Goal: Information Seeking & Learning: Compare options

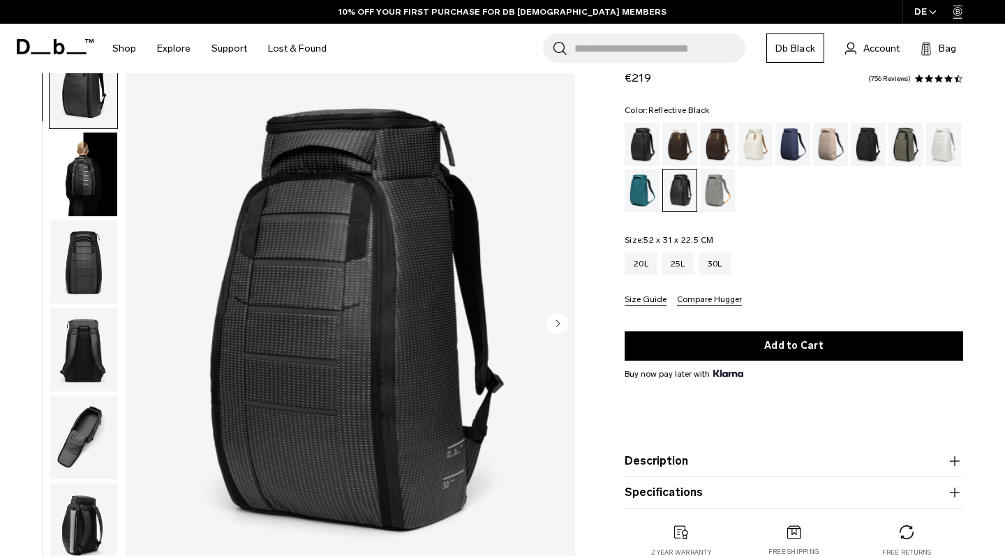
click at [90, 144] on img "button" at bounding box center [84, 175] width 68 height 84
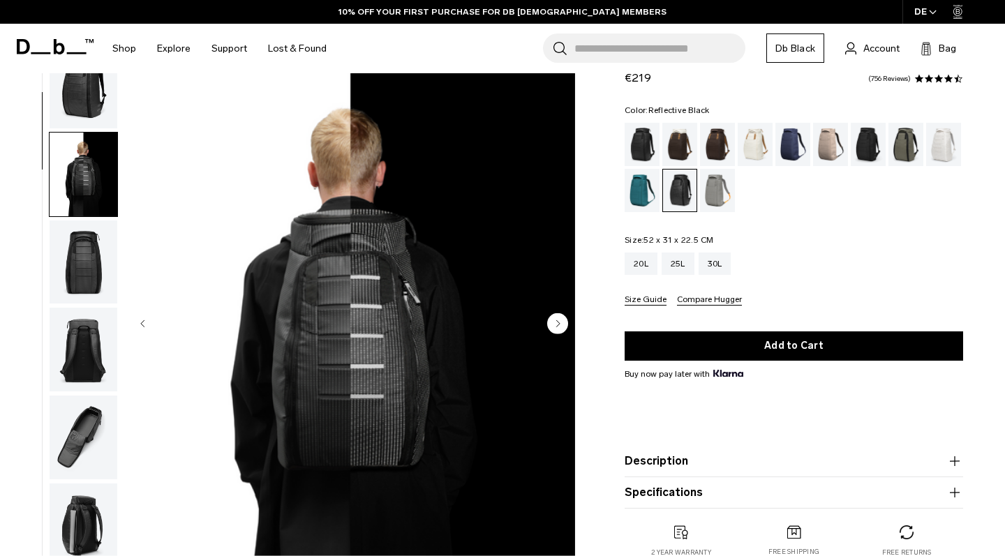
scroll to position [89, 0]
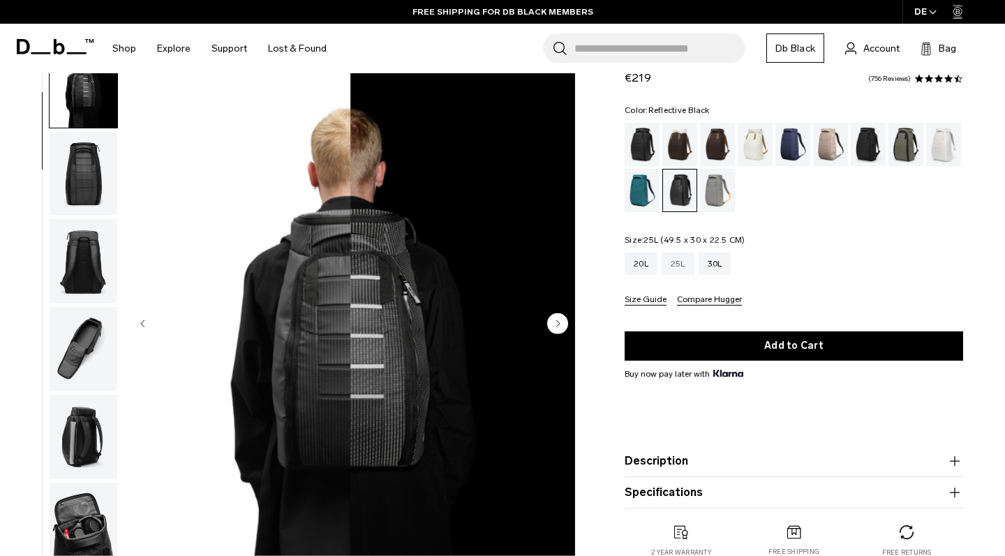
click at [682, 262] on div "25L" at bounding box center [677, 264] width 33 height 22
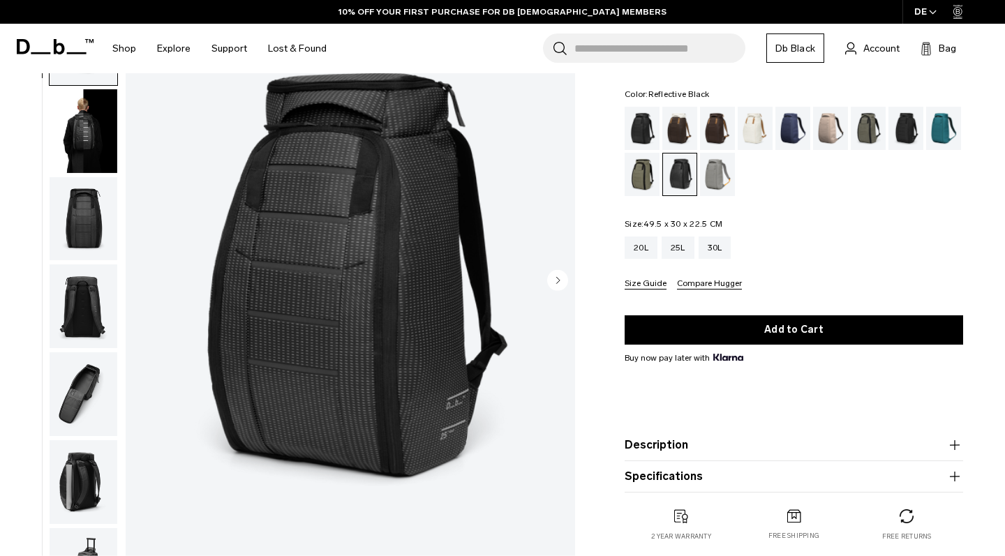
click at [564, 282] on circle "Next slide" at bounding box center [557, 279] width 21 height 21
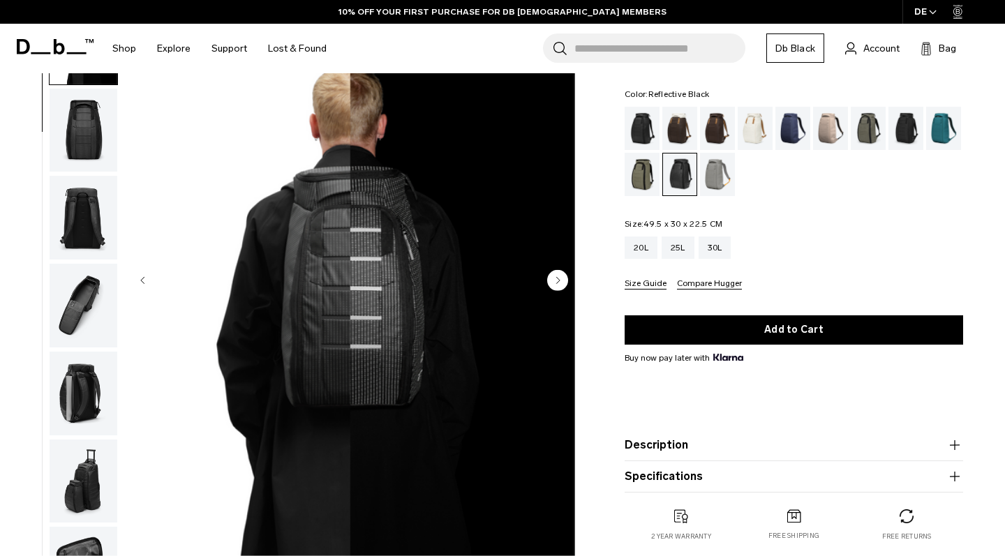
click at [564, 282] on circle "Next slide" at bounding box center [557, 279] width 21 height 21
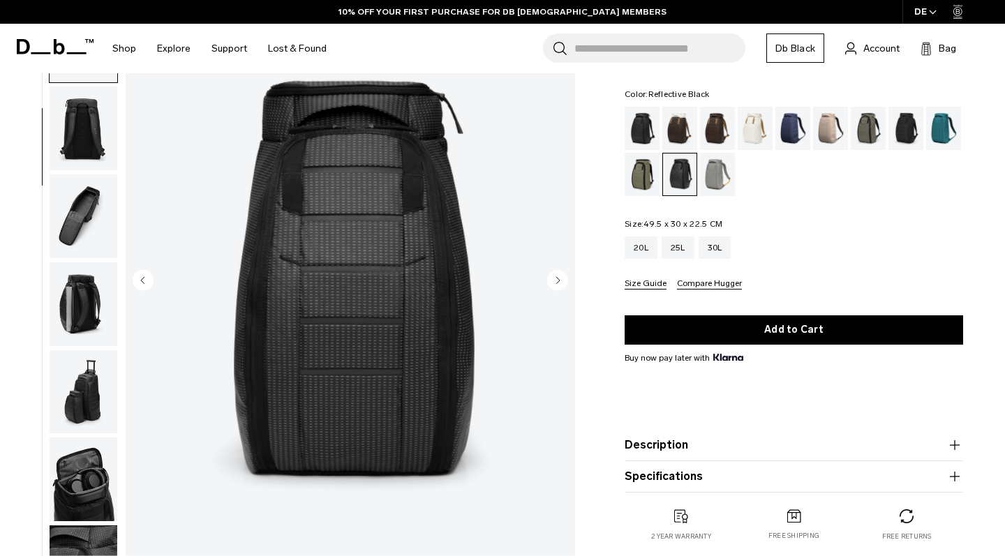
click at [564, 282] on circle "Next slide" at bounding box center [557, 279] width 21 height 21
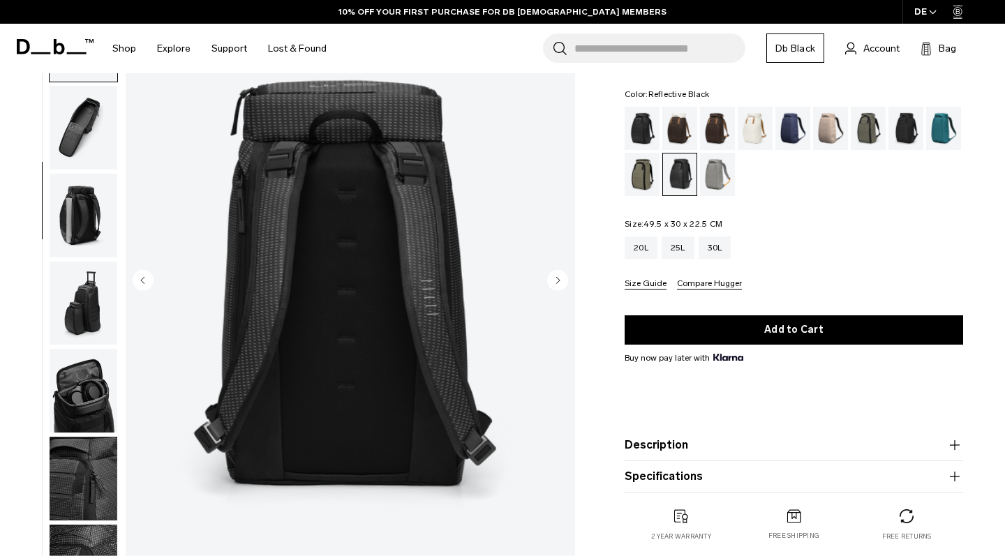
click at [564, 282] on circle "Next slide" at bounding box center [557, 279] width 21 height 21
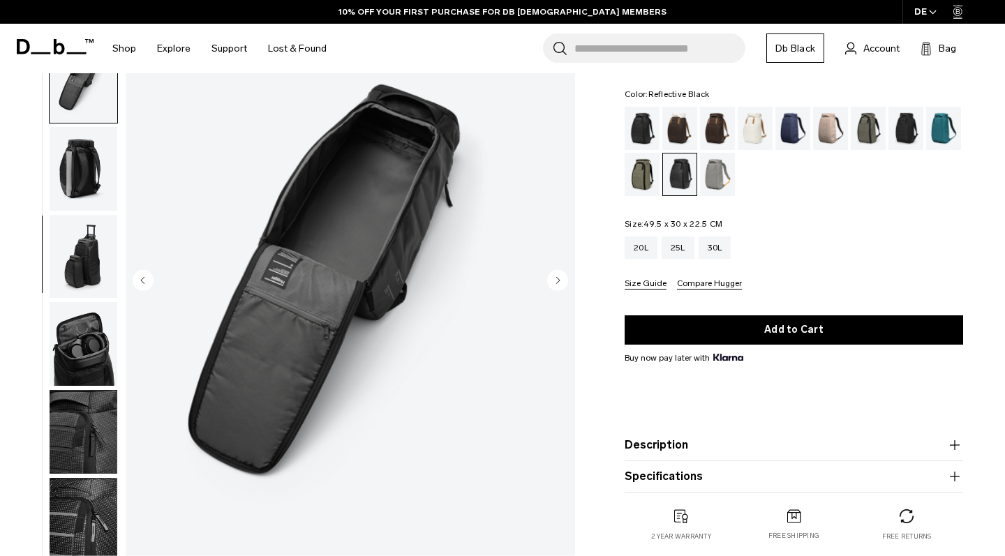
click at [564, 282] on circle "Next slide" at bounding box center [557, 279] width 21 height 21
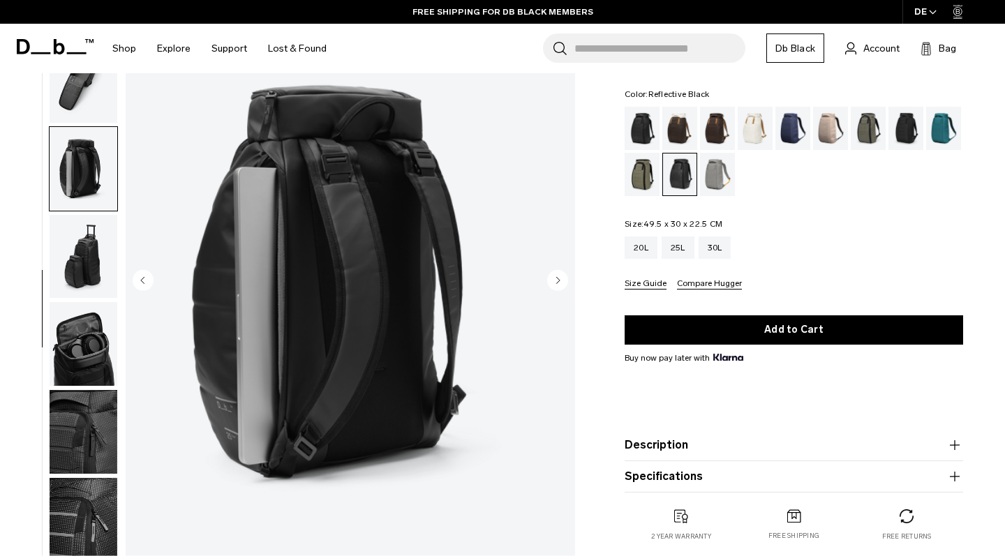
click at [564, 282] on circle "Next slide" at bounding box center [557, 279] width 21 height 21
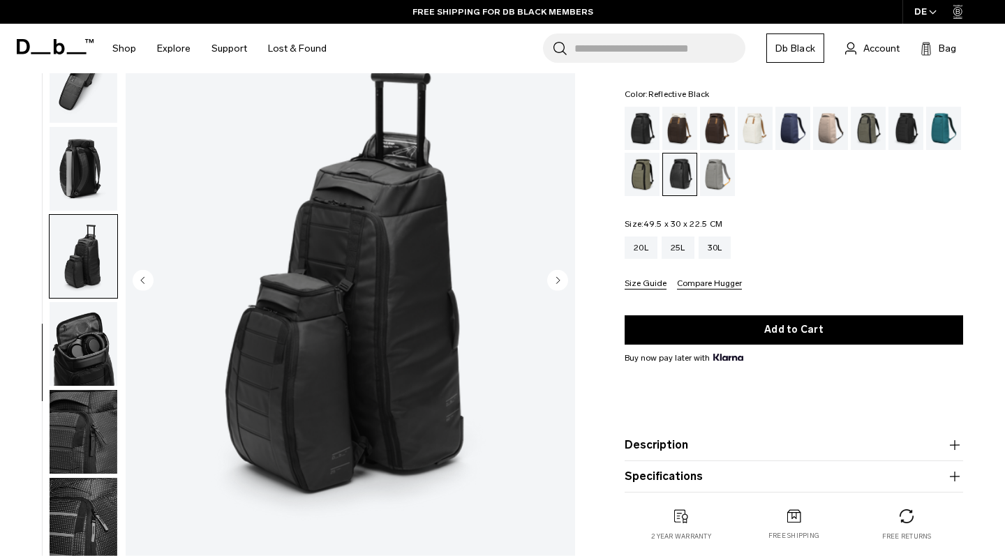
click at [564, 282] on circle "Next slide" at bounding box center [557, 279] width 21 height 21
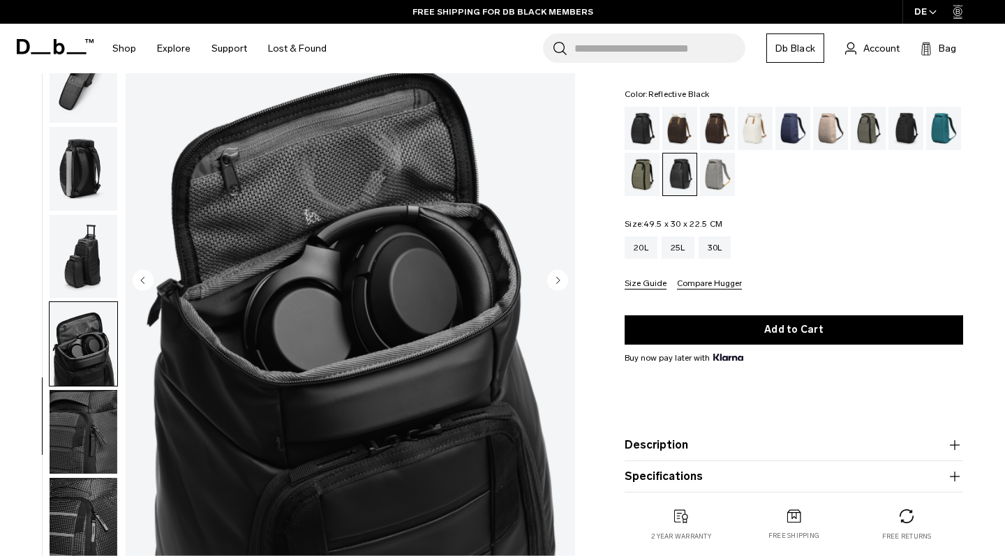
click at [564, 282] on circle "Next slide" at bounding box center [557, 279] width 21 height 21
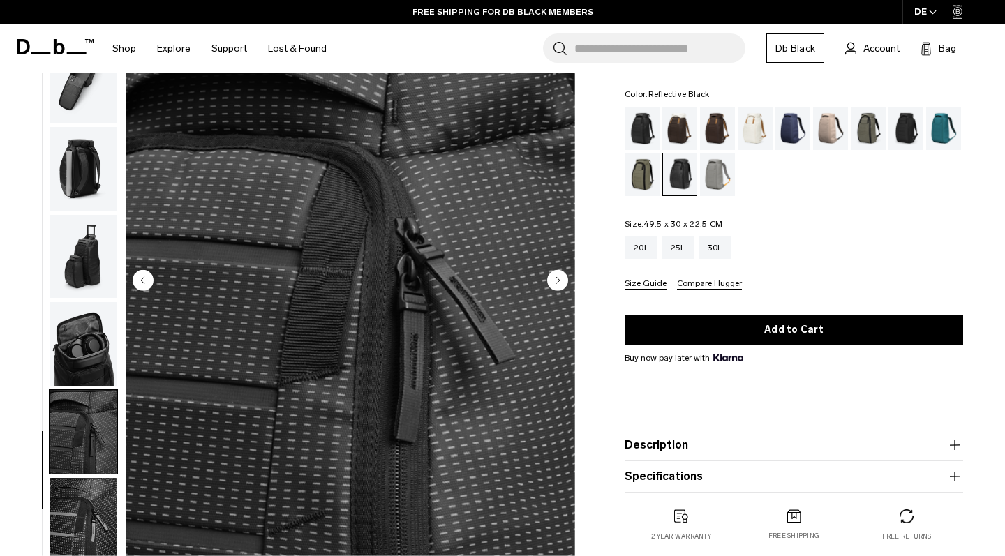
click at [553, 276] on circle "Next slide" at bounding box center [557, 279] width 21 height 21
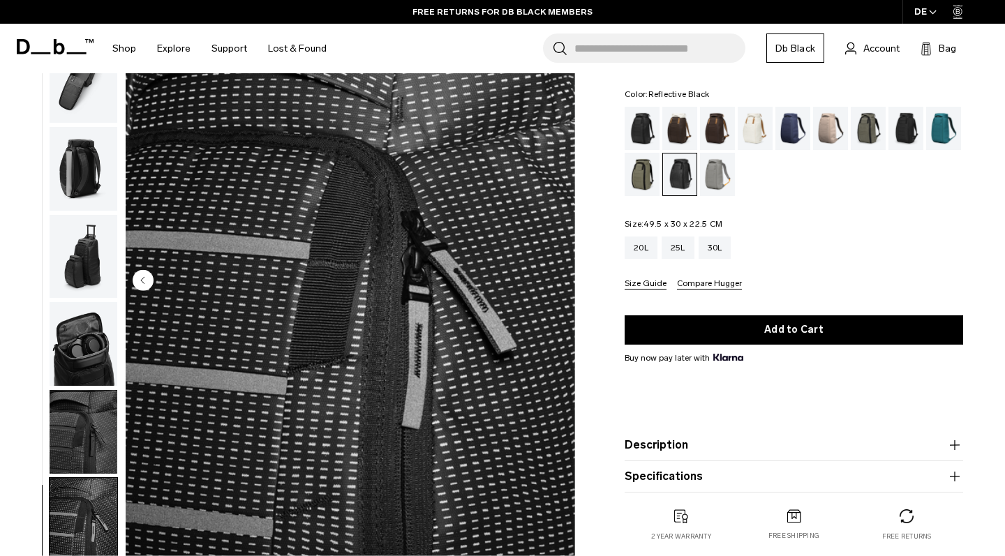
click at [149, 282] on circle "Previous slide" at bounding box center [143, 279] width 21 height 21
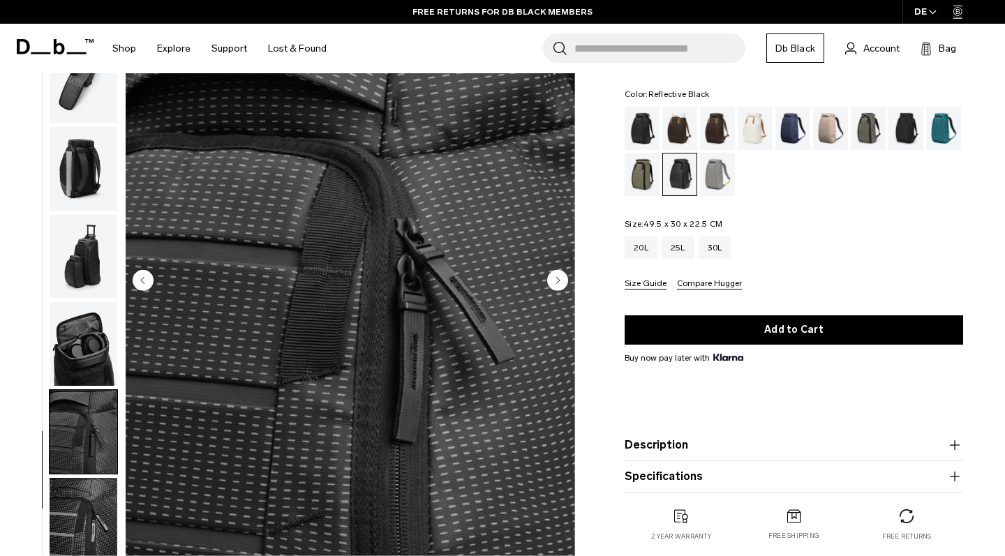
click at [560, 276] on circle "Next slide" at bounding box center [557, 279] width 21 height 21
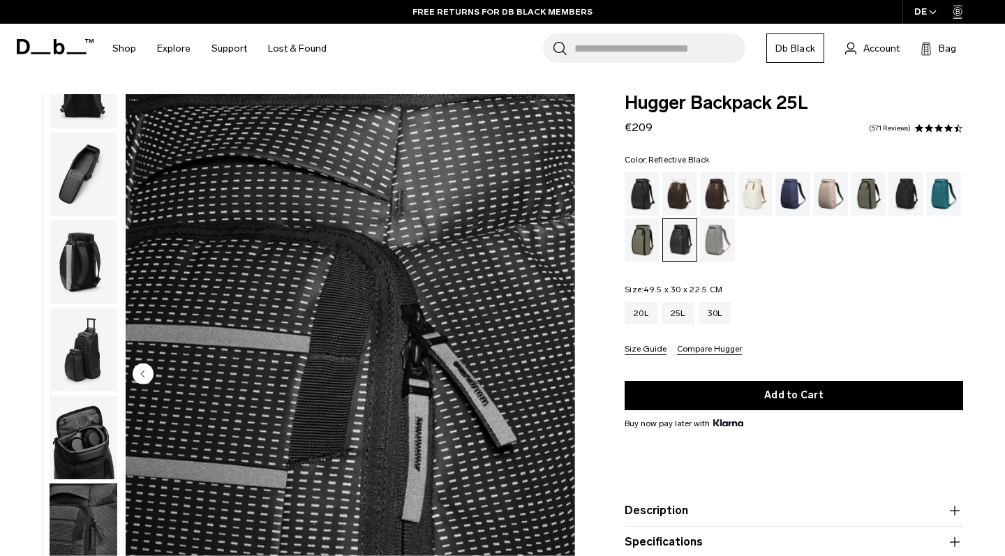
scroll to position [0, 0]
click at [954, 194] on div "Midnight Teal" at bounding box center [944, 193] width 36 height 43
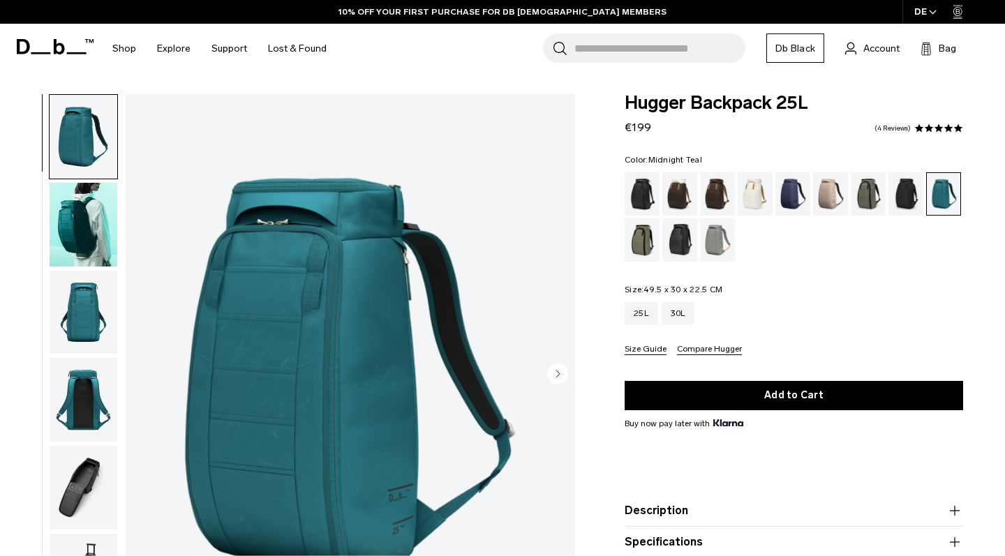
click at [79, 252] on img "button" at bounding box center [84, 225] width 68 height 84
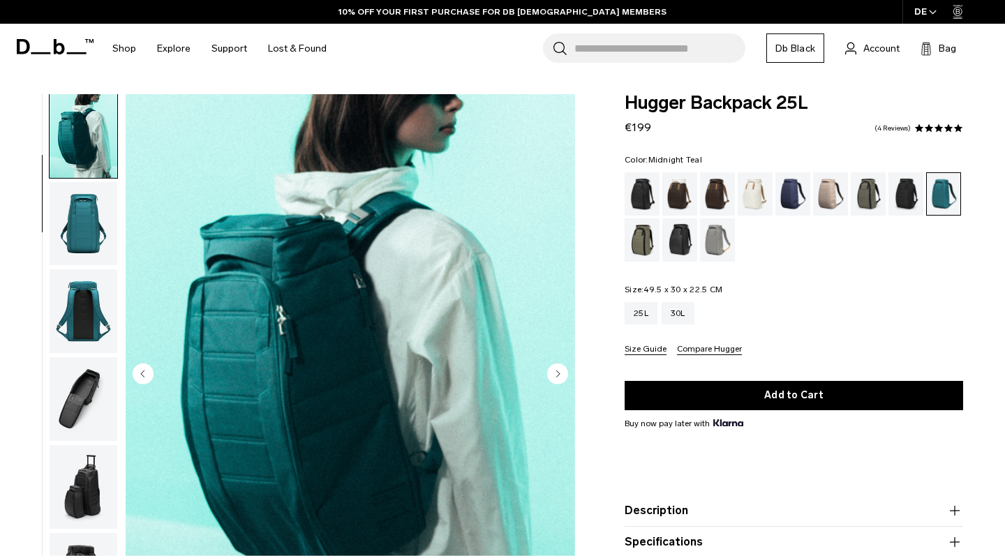
click at [86, 227] on img "button" at bounding box center [84, 224] width 68 height 84
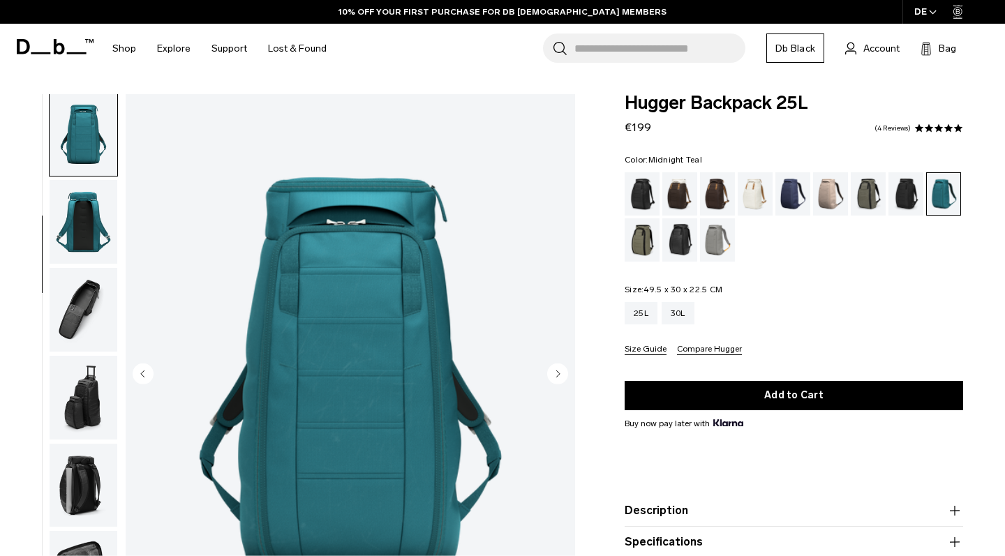
click at [89, 249] on img "button" at bounding box center [84, 222] width 68 height 84
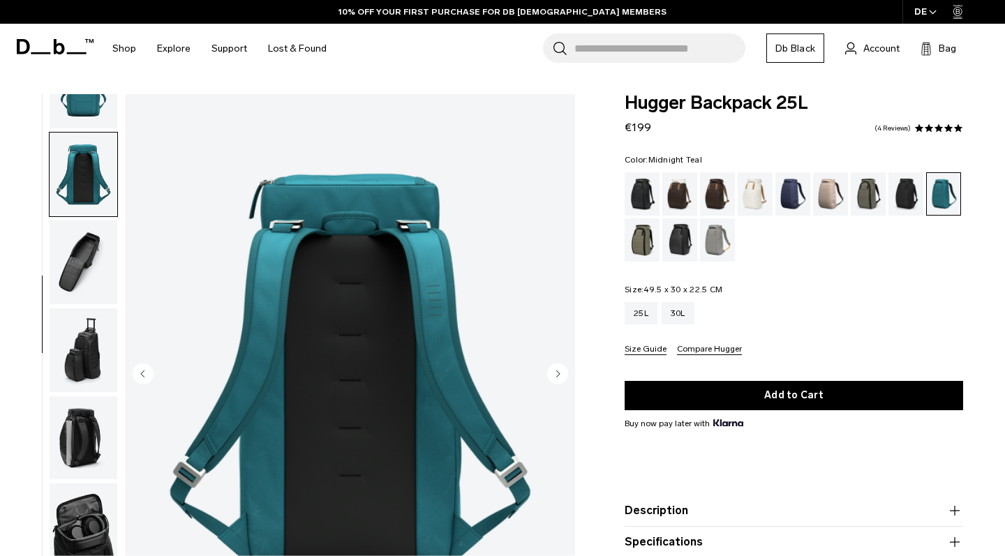
click at [89, 283] on img "button" at bounding box center [84, 262] width 68 height 84
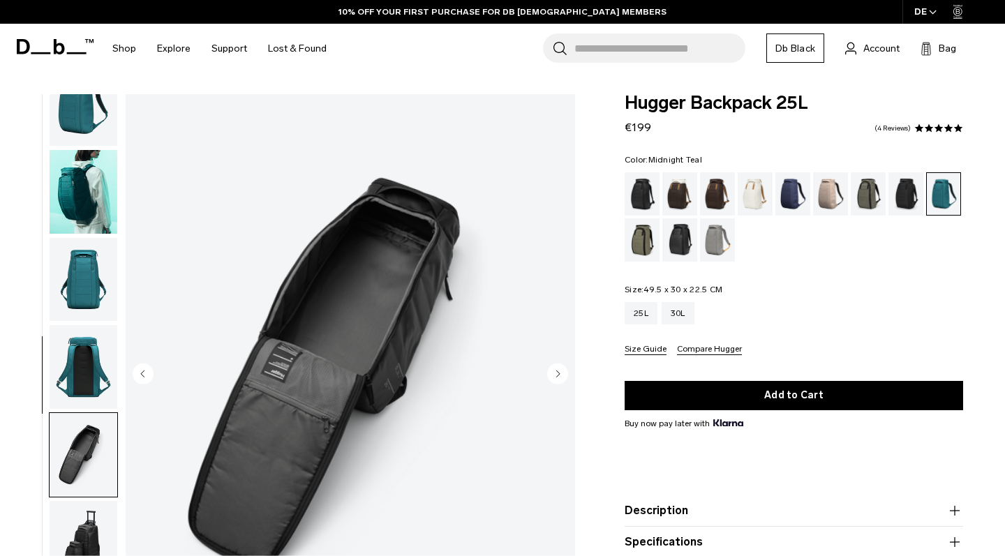
click at [82, 301] on img "button" at bounding box center [84, 280] width 68 height 84
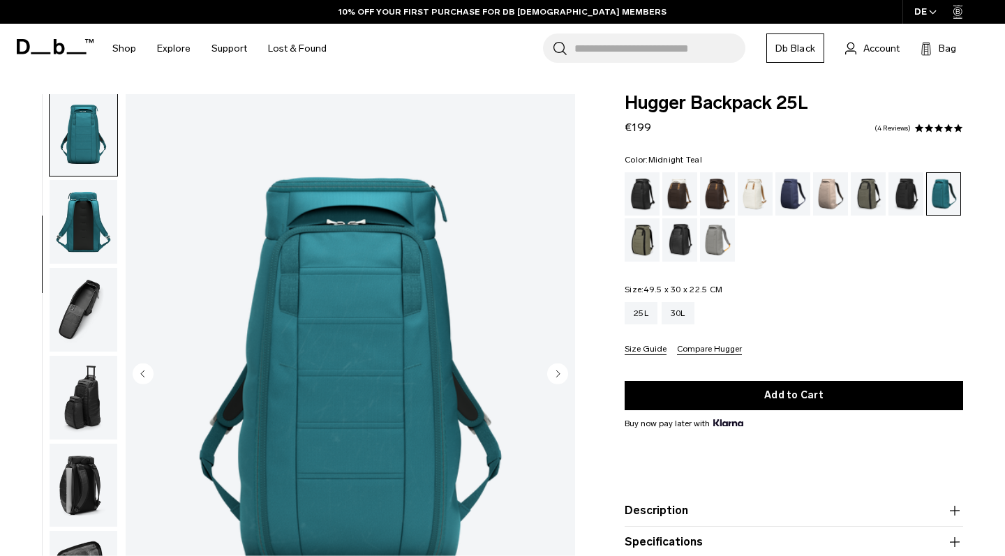
click at [82, 235] on img "button" at bounding box center [84, 222] width 68 height 84
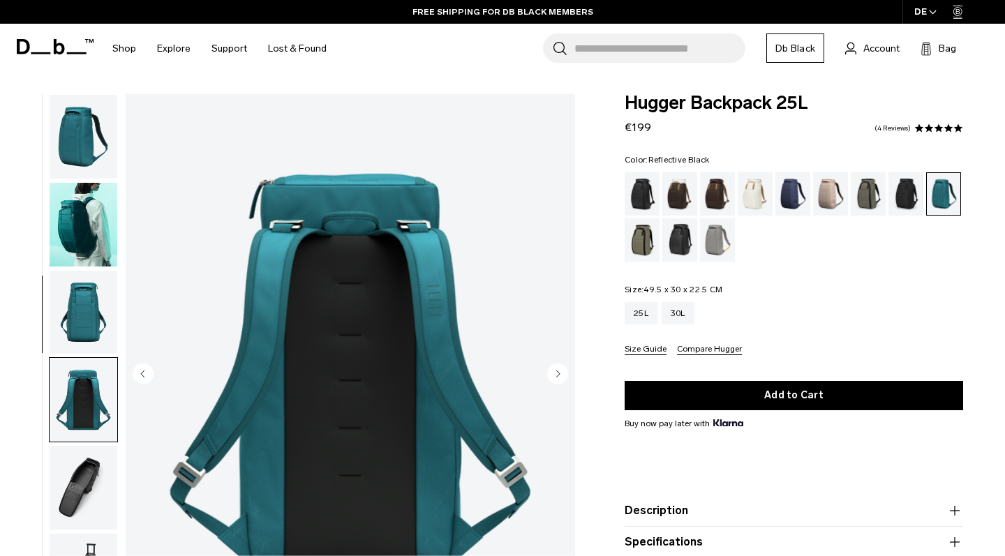
scroll to position [0, 0]
click at [694, 234] on div "Reflective Black" at bounding box center [680, 239] width 36 height 43
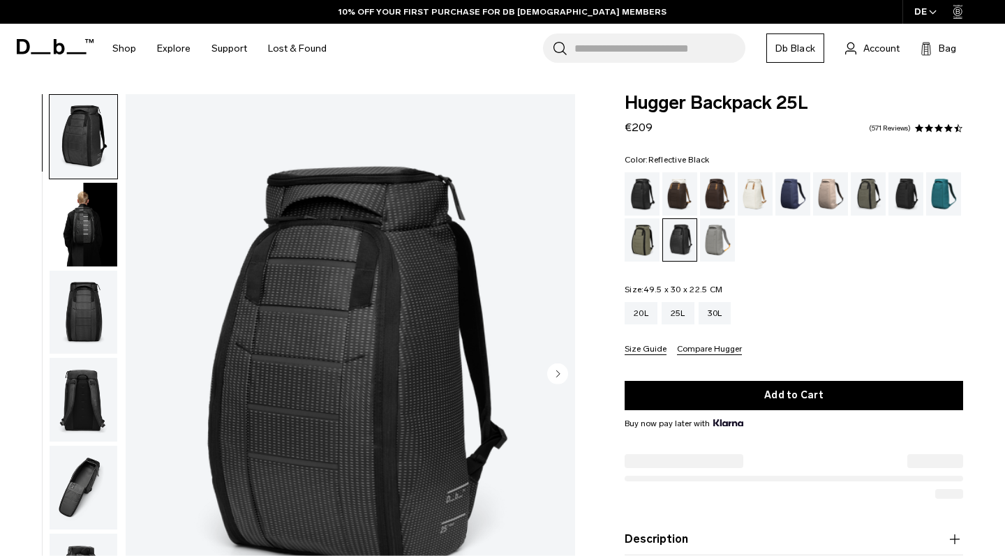
click at [97, 246] on img "button" at bounding box center [84, 225] width 68 height 84
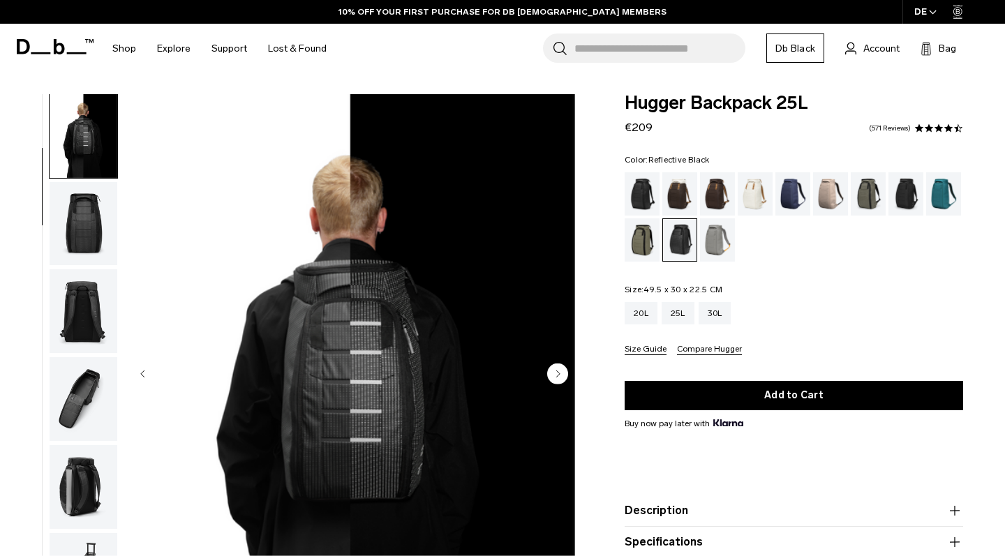
click at [90, 272] on img "button" at bounding box center [84, 311] width 68 height 84
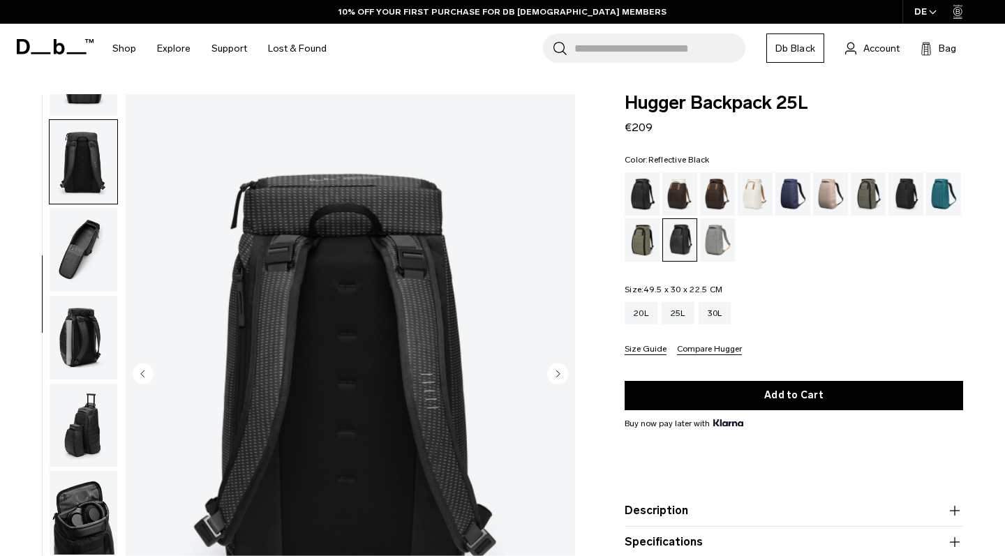
scroll to position [267, 0]
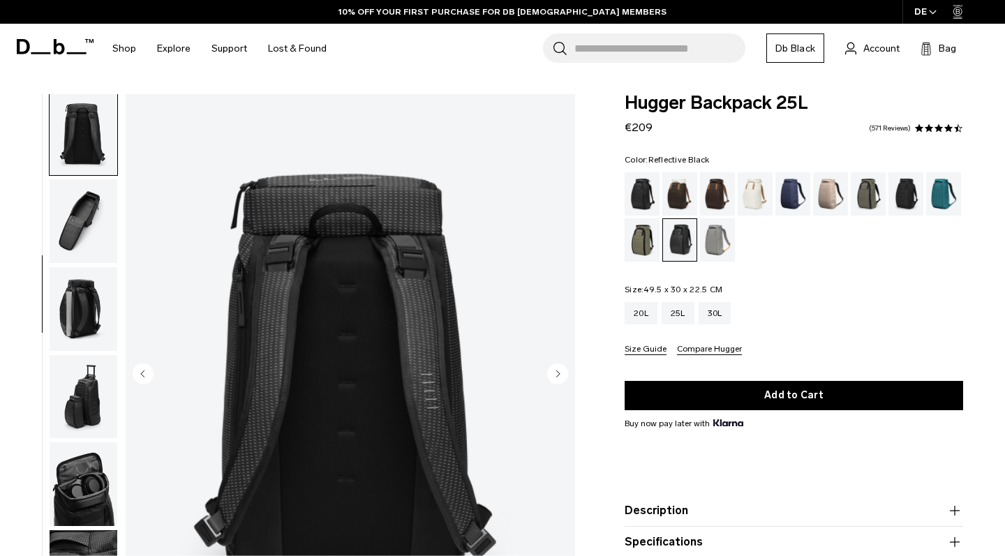
click at [83, 230] on img "button" at bounding box center [84, 221] width 68 height 84
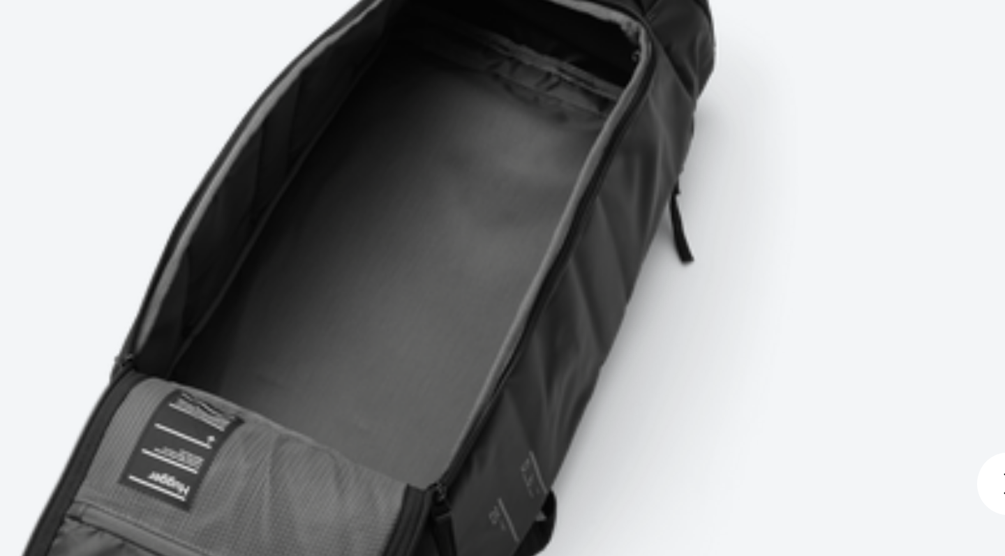
scroll to position [120, 0]
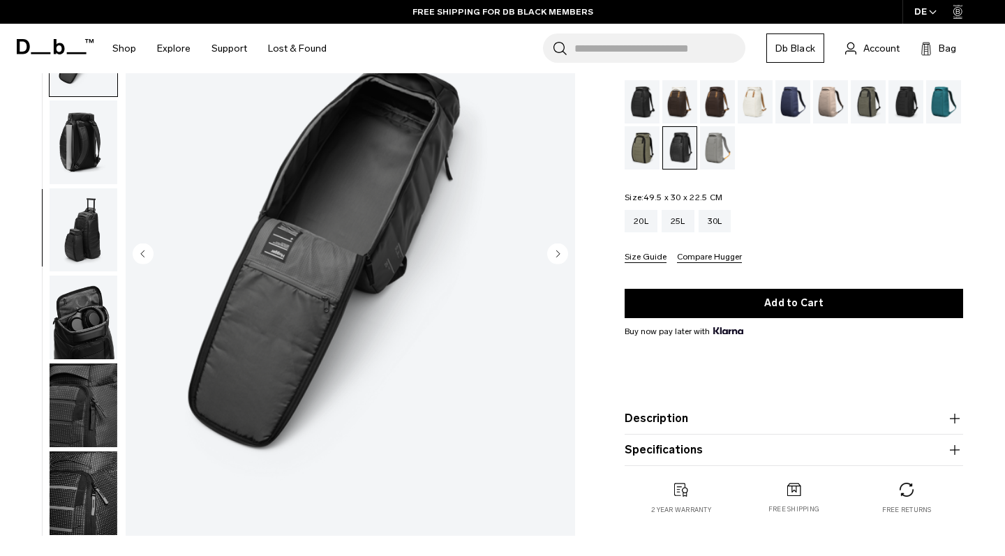
click at [82, 451] on img "button" at bounding box center [84, 493] width 68 height 84
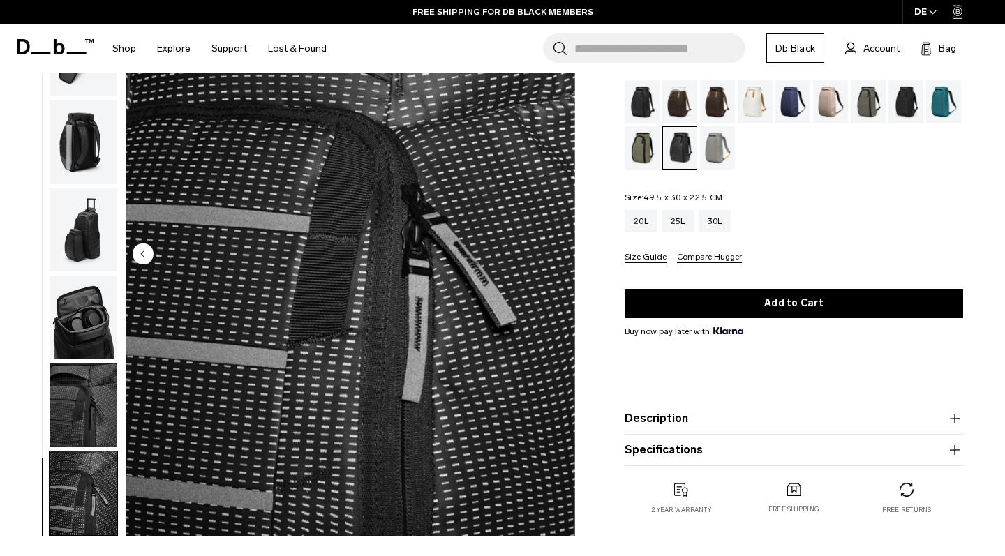
click at [90, 278] on img "button" at bounding box center [84, 318] width 68 height 84
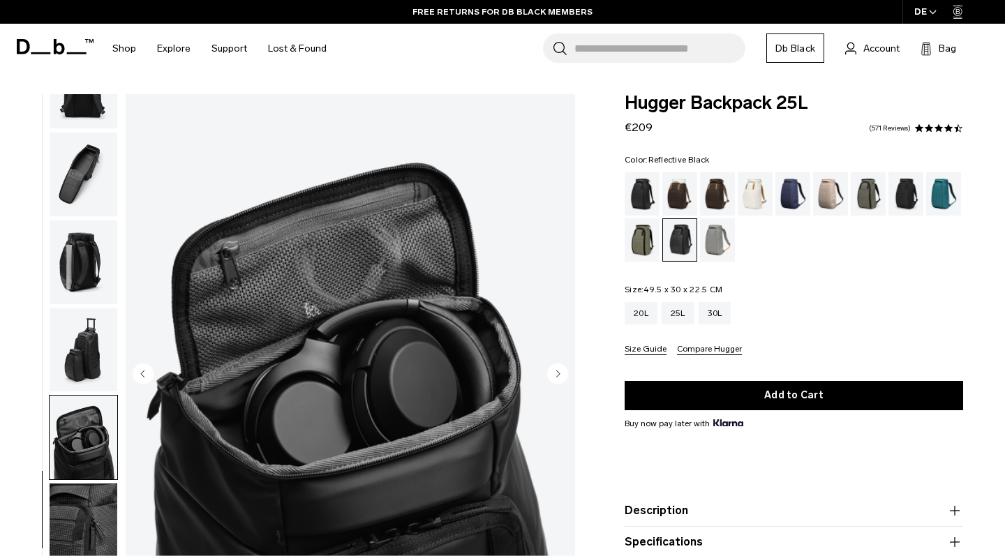
scroll to position [0, 0]
click at [589, 49] on input "Search for Bags, Luggage..." at bounding box center [659, 47] width 171 height 29
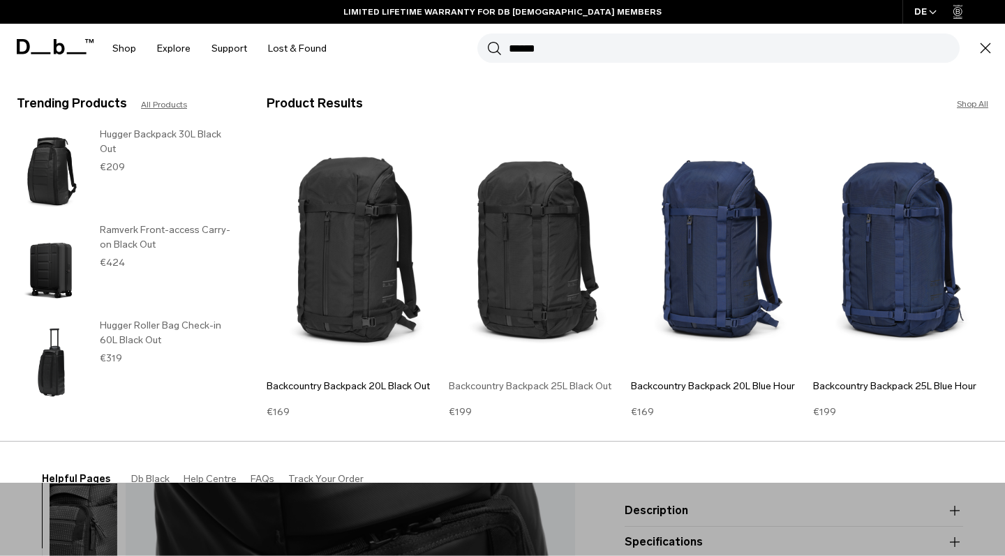
type input "******"
click at [570, 286] on img at bounding box center [536, 253] width 175 height 236
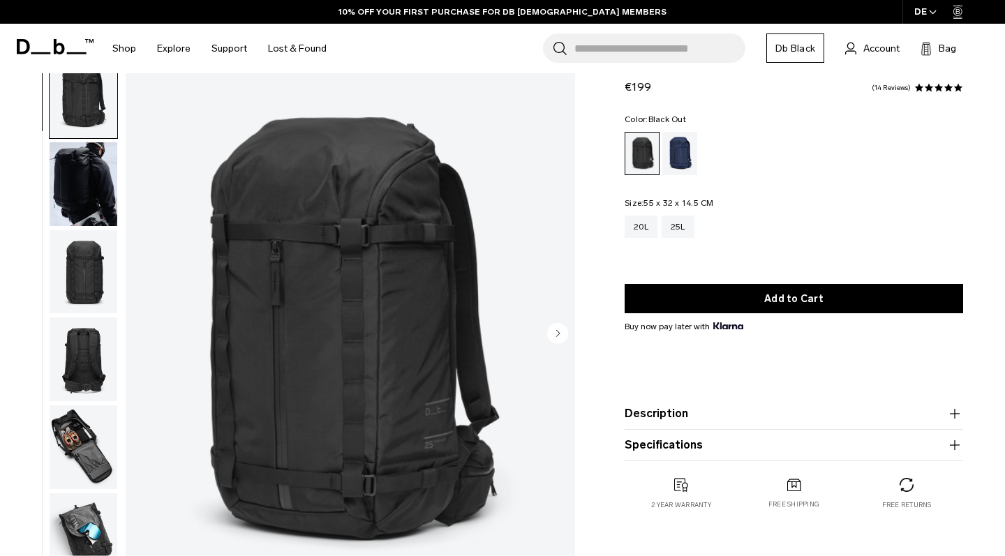
scroll to position [40, 0]
click at [70, 183] on img "button" at bounding box center [84, 184] width 68 height 84
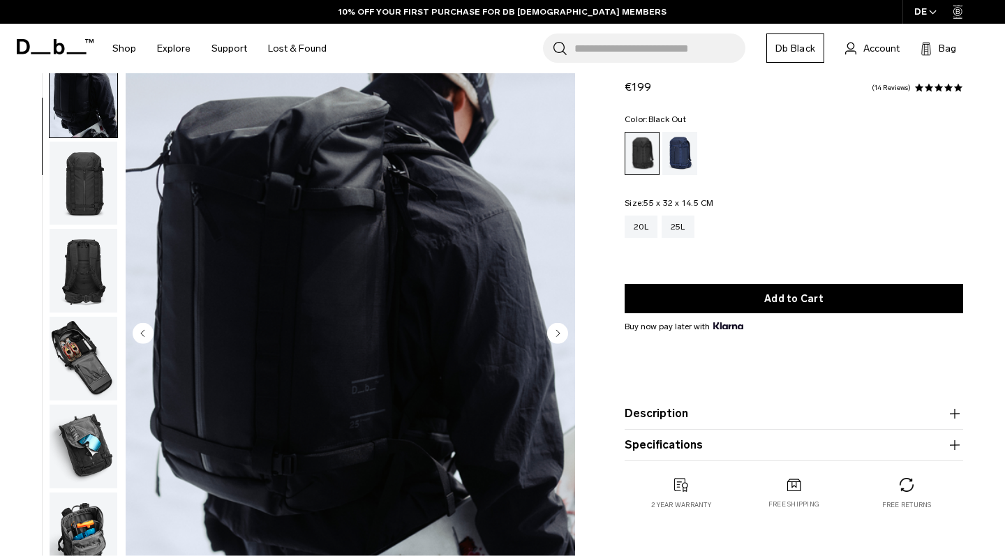
click at [82, 214] on img "button" at bounding box center [84, 184] width 68 height 84
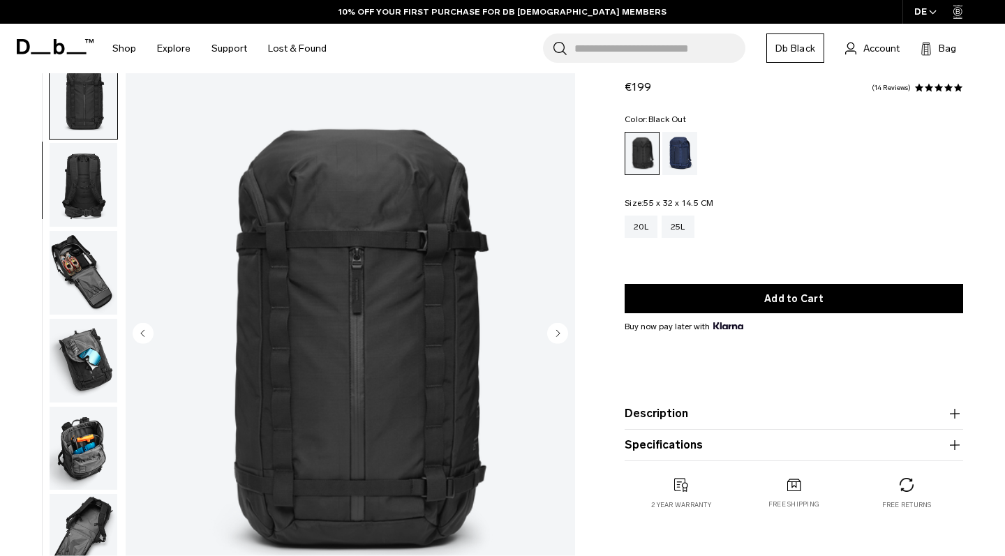
scroll to position [177, 0]
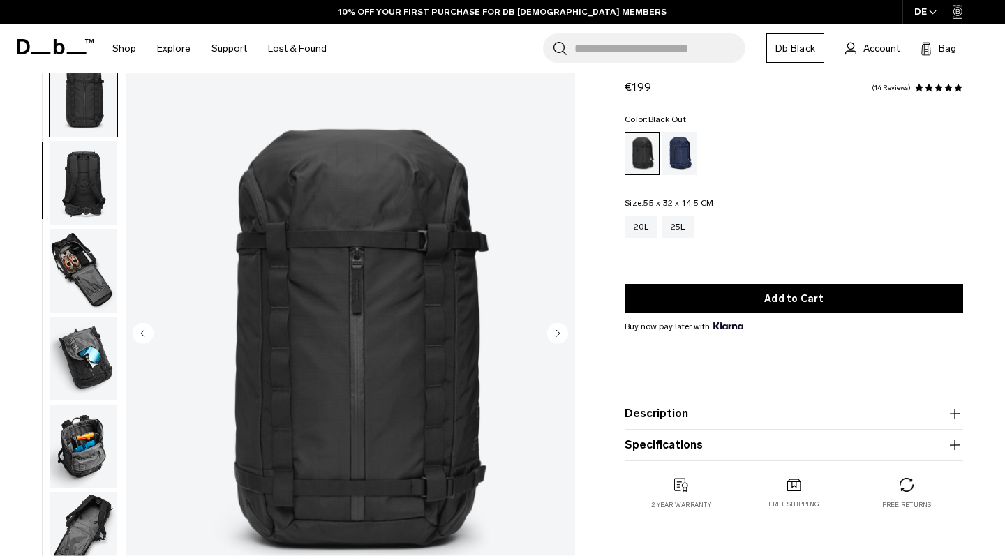
click at [93, 221] on img "button" at bounding box center [84, 183] width 68 height 84
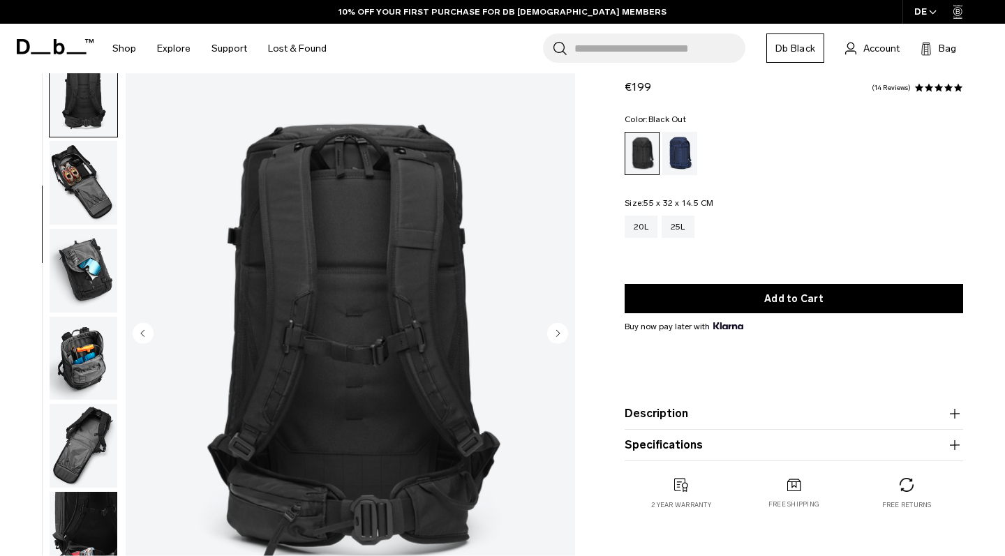
scroll to position [265, 0]
click at [101, 176] on img "button" at bounding box center [84, 182] width 68 height 84
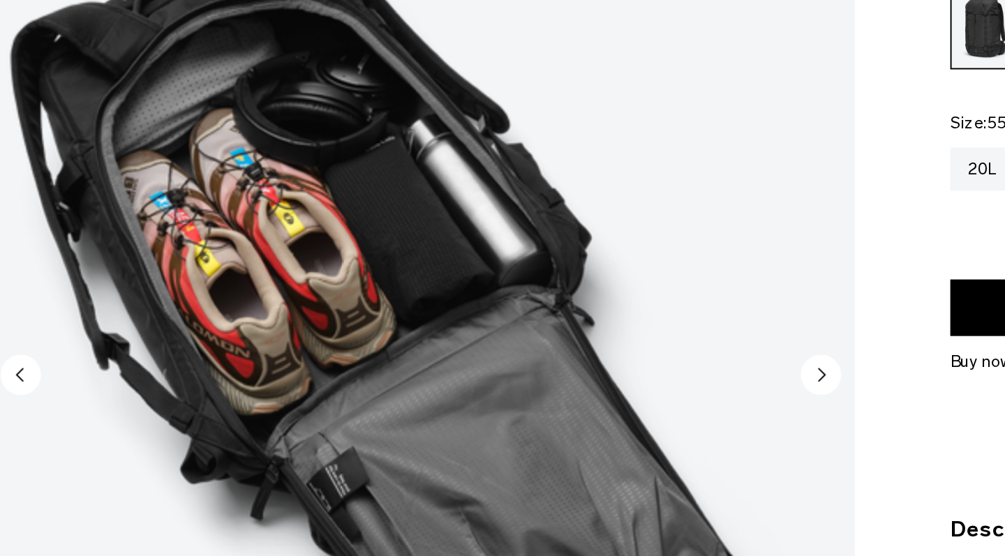
scroll to position [40, 0]
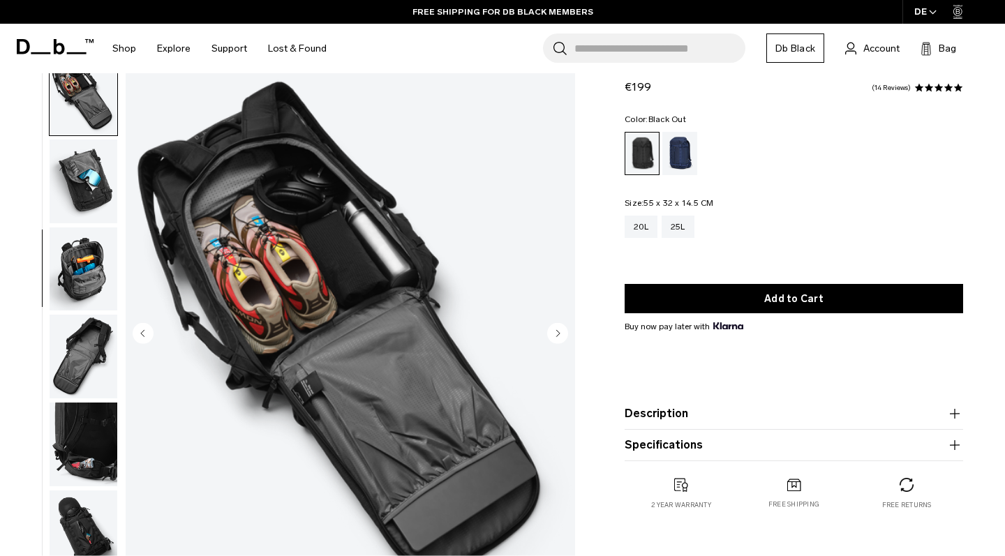
click at [102, 269] on img "button" at bounding box center [84, 269] width 68 height 84
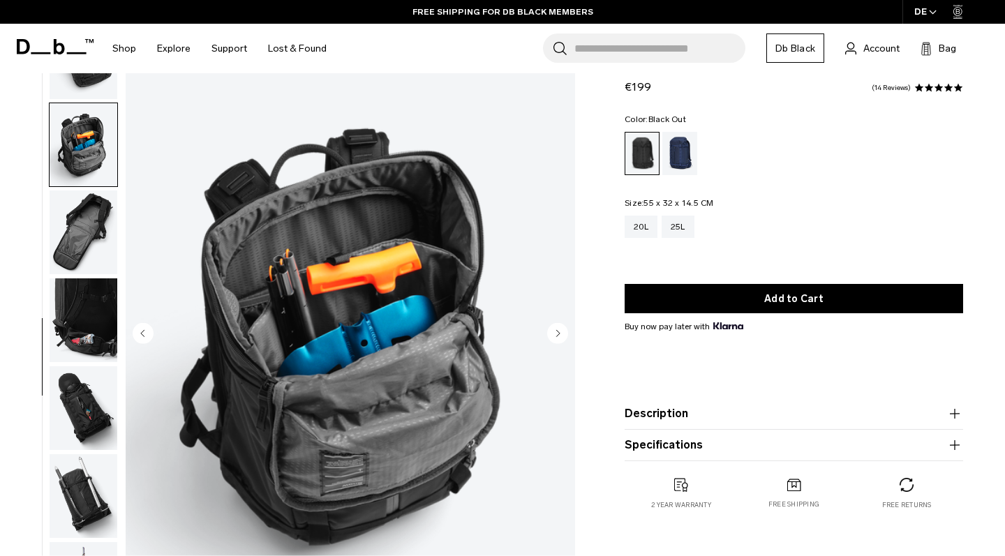
scroll to position [496, 0]
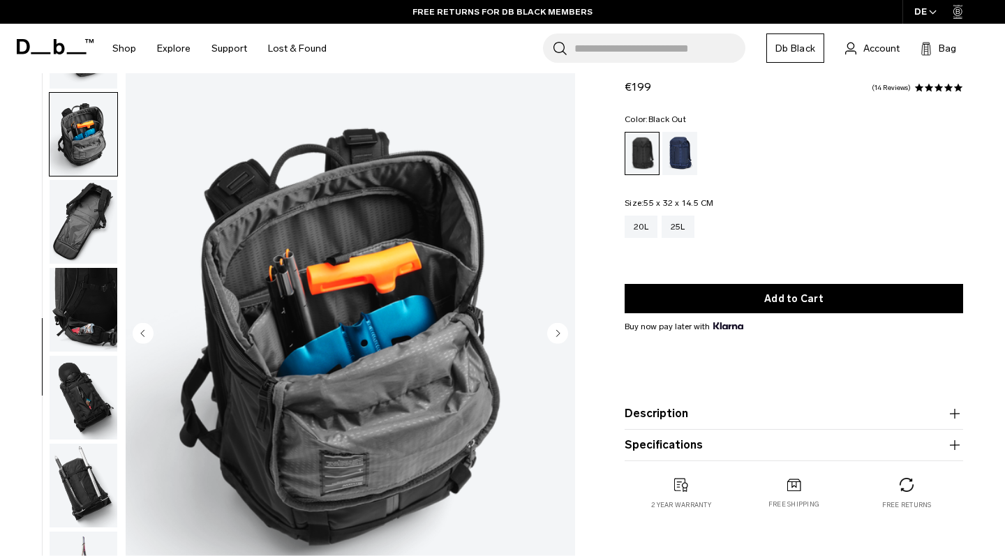
click at [109, 393] on img "button" at bounding box center [84, 398] width 68 height 84
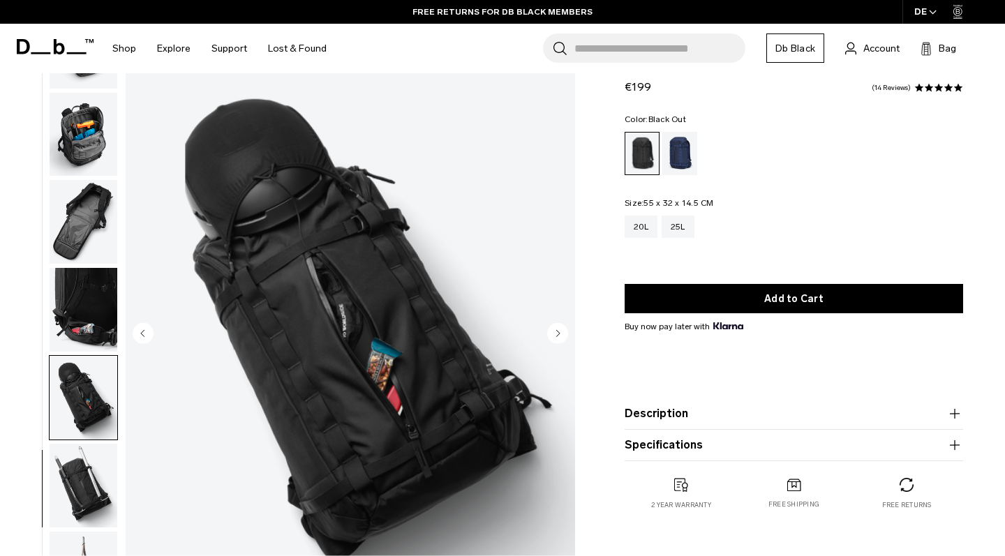
click at [82, 465] on img "button" at bounding box center [84, 486] width 68 height 84
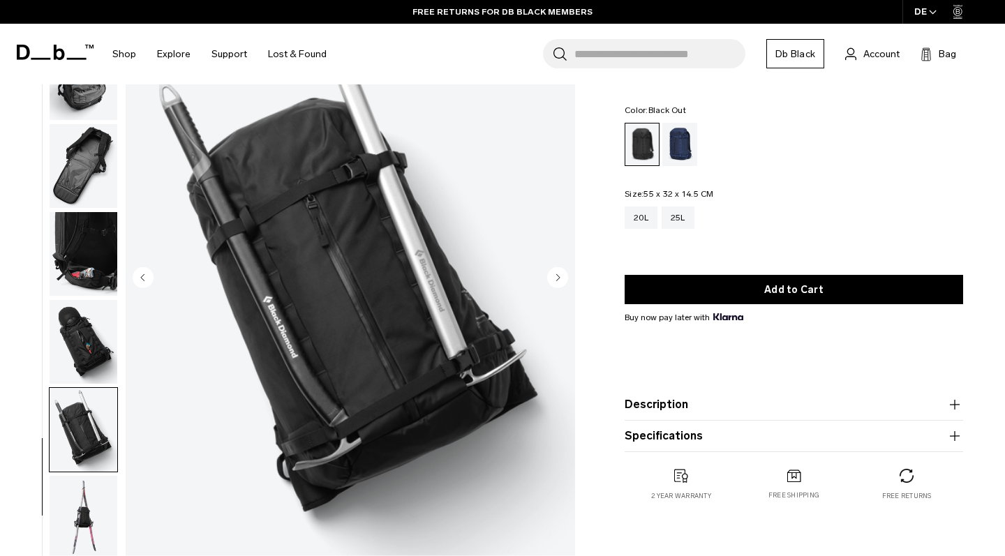
scroll to position [153, 0]
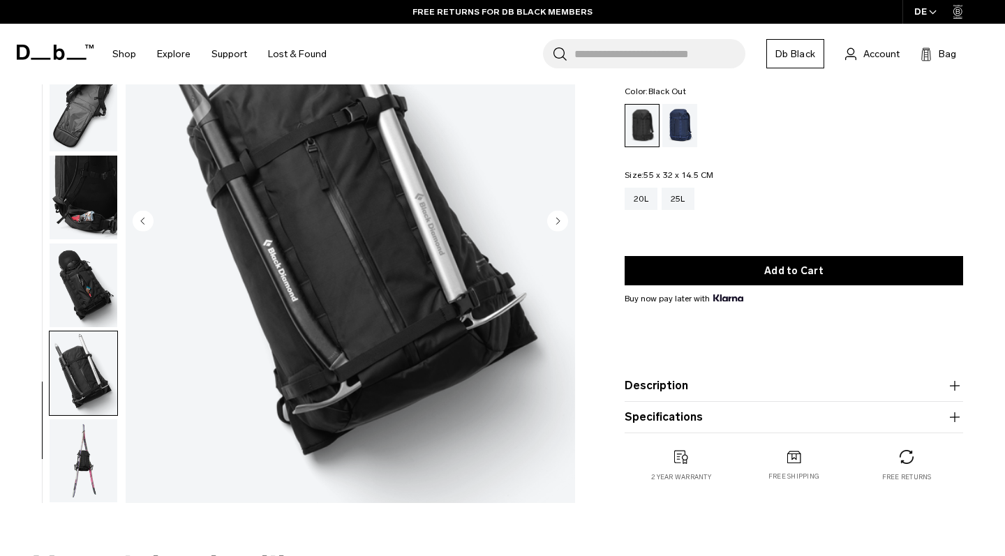
click at [83, 435] on img "button" at bounding box center [84, 461] width 68 height 84
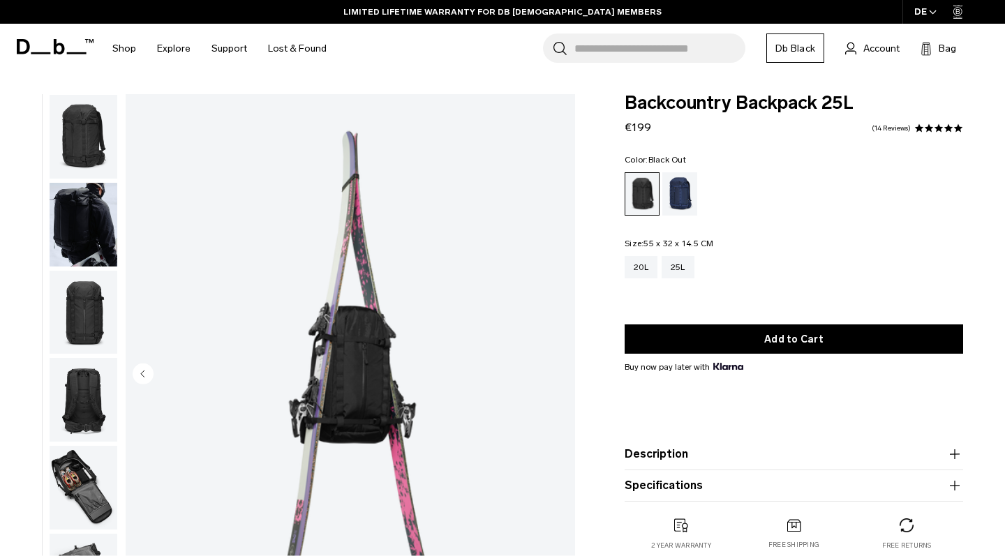
scroll to position [0, 0]
